Goal: Task Accomplishment & Management: Use online tool/utility

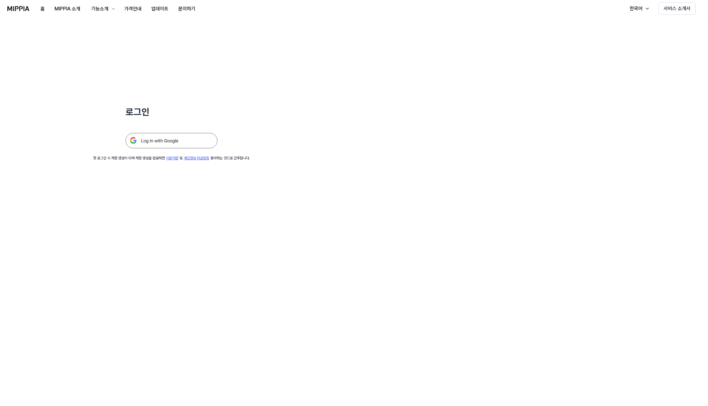
click at [158, 140] on img at bounding box center [171, 140] width 92 height 15
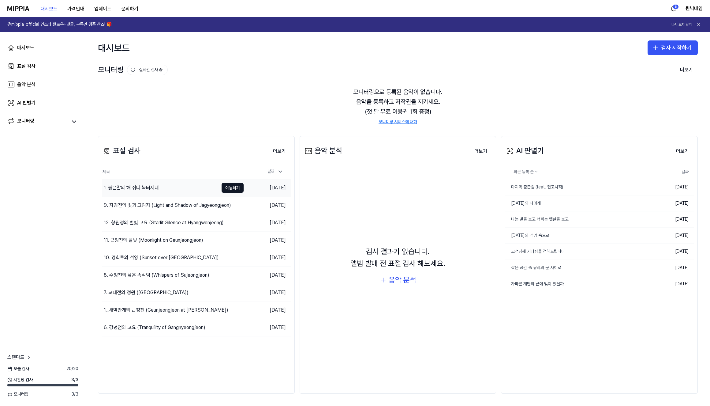
click at [153, 184] on div "1. 붉은말의 해 쥐띠 복터지네" at bounding box center [131, 187] width 55 height 7
click at [29, 63] on div "표절 검사" at bounding box center [26, 65] width 18 height 7
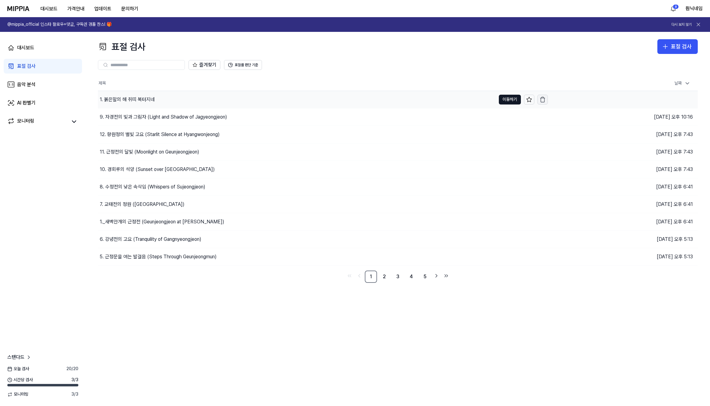
click at [543, 99] on icon "button" at bounding box center [543, 99] width 6 height 6
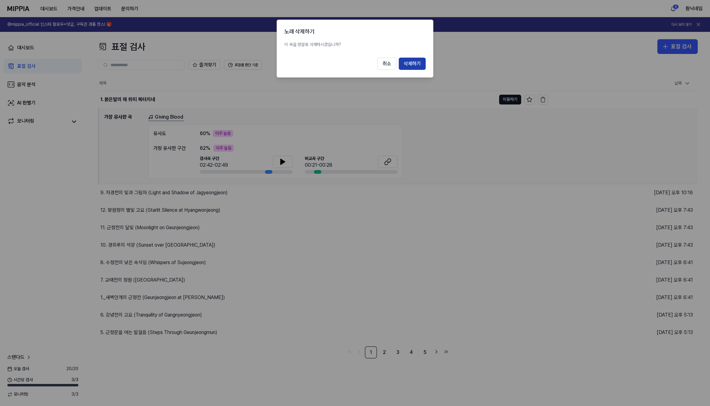
click at [405, 67] on button "삭제하기" at bounding box center [412, 64] width 27 height 12
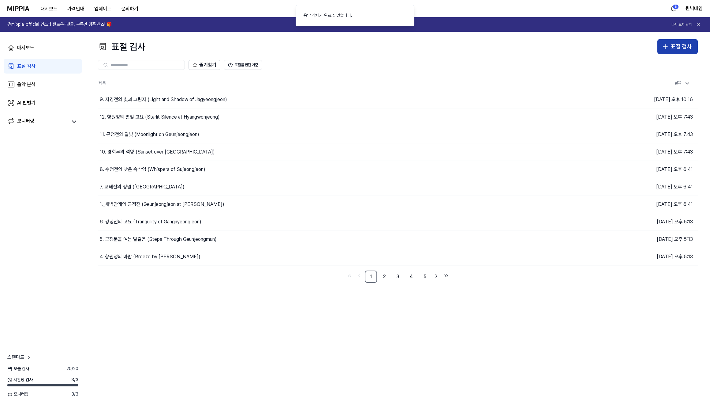
click at [685, 50] on div "표절 검사" at bounding box center [681, 46] width 21 height 9
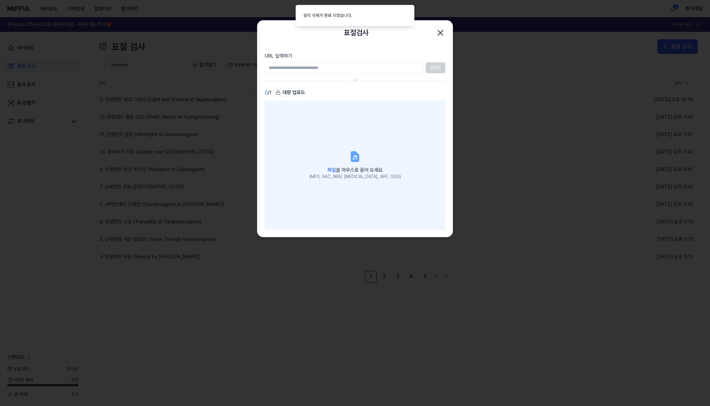
click at [394, 135] on label "파일 을 마우스로 끌어 오세요 (MP3, AAC, WAV, [MEDICAL_DATA], AIFF, OGG)" at bounding box center [355, 165] width 181 height 129
click at [0, 0] on input "파일 을 마우스로 끌어 오세요 (MP3, AAC, WAV, [MEDICAL_DATA], AIFF, OGG)" at bounding box center [0, 0] width 0 height 0
click at [335, 136] on label "파일 을 마우스로 끌어 오세요 (MP3, AAC, WAV, [MEDICAL_DATA], AIFF, OGG)" at bounding box center [355, 165] width 181 height 129
click at [0, 0] on input "파일 을 마우스로 끌어 오세요 (MP3, AAC, WAV, [MEDICAL_DATA], AIFF, OGG)" at bounding box center [0, 0] width 0 height 0
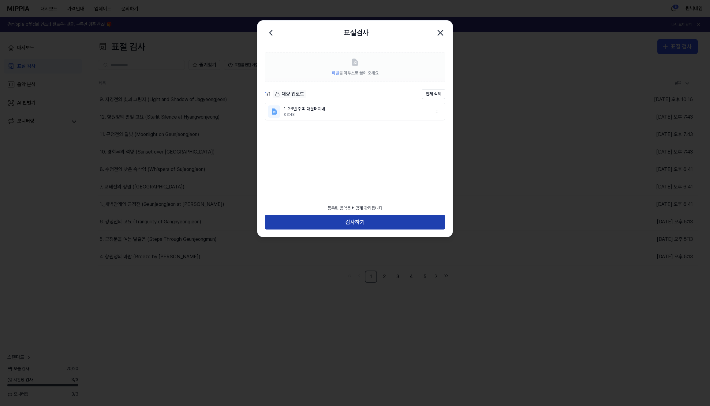
click at [350, 218] on button "검사하기" at bounding box center [355, 222] width 181 height 15
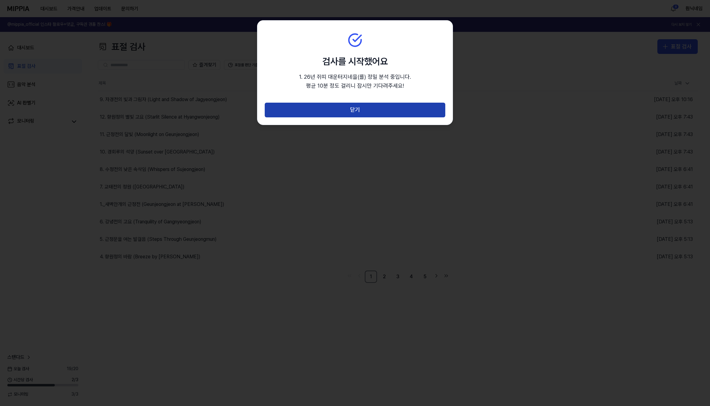
click at [333, 115] on button "닫기" at bounding box center [355, 110] width 181 height 15
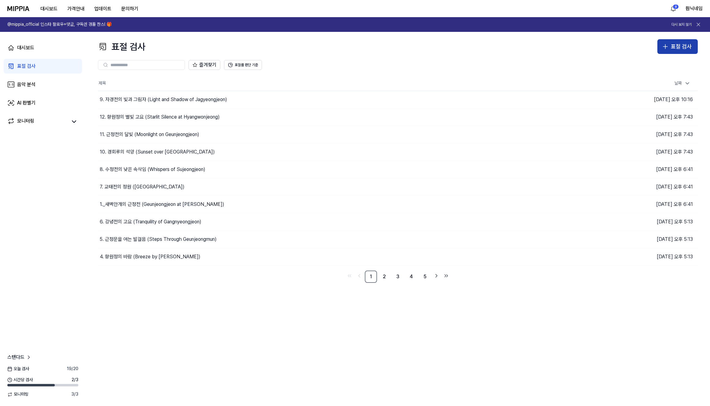
click at [674, 46] on div "표절 검사" at bounding box center [681, 46] width 21 height 9
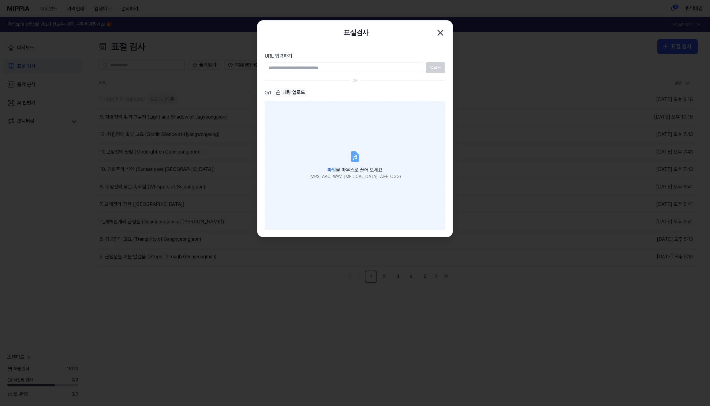
click at [374, 151] on label "파일 을 마우스로 끌어 오세요 (MP3, AAC, WAV, [MEDICAL_DATA], AIFF, OGG)" at bounding box center [355, 165] width 181 height 129
click at [0, 0] on input "파일 을 마우스로 끌어 오세요 (MP3, AAC, WAV, [MEDICAL_DATA], AIFF, OGG)" at bounding box center [0, 0] width 0 height 0
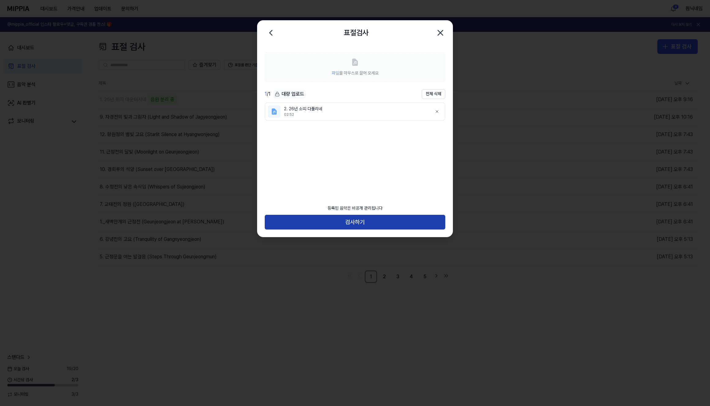
click at [395, 222] on button "검사하기" at bounding box center [355, 222] width 181 height 15
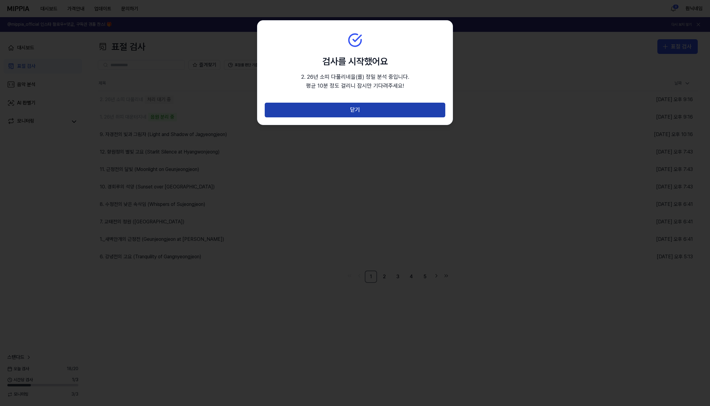
click at [376, 116] on button "닫기" at bounding box center [355, 110] width 181 height 15
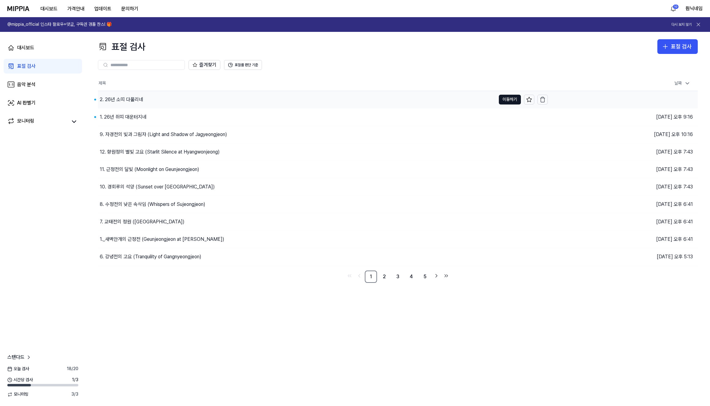
click at [133, 99] on div "2. 26년 소띠 다풀리네" at bounding box center [121, 99] width 43 height 7
